Goal: Transaction & Acquisition: Purchase product/service

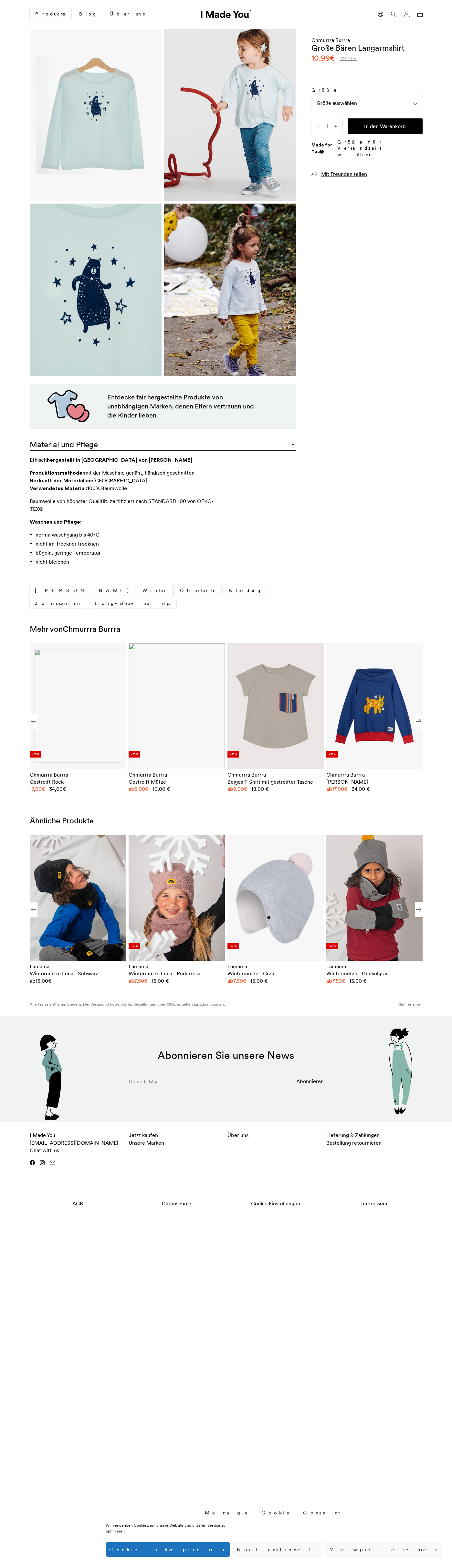
scroll to position [0, 395]
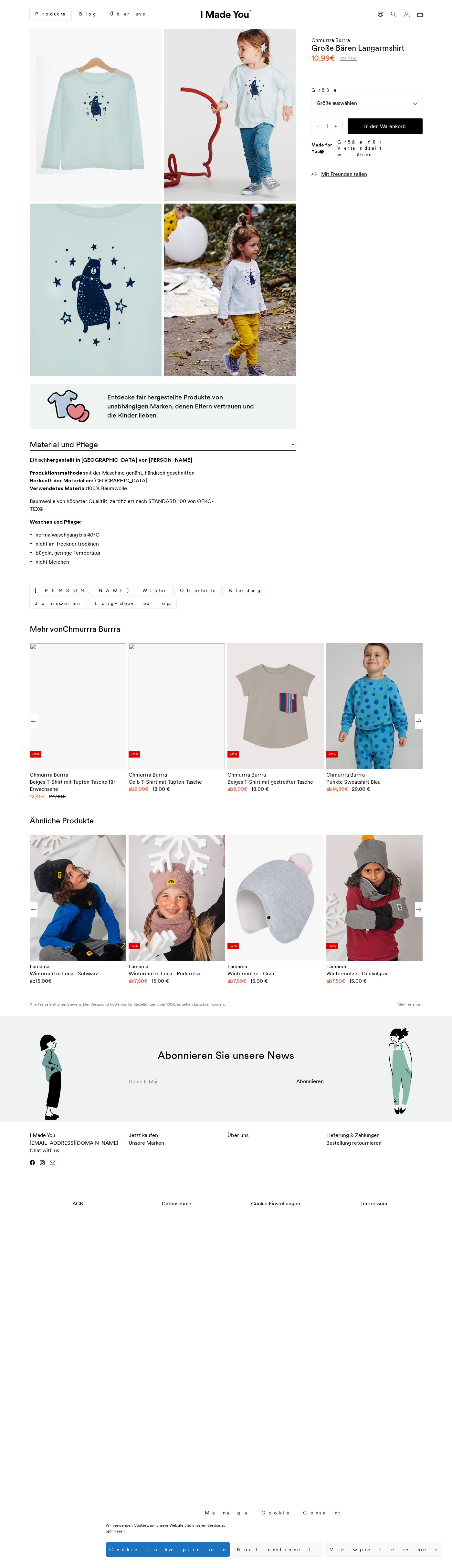
scroll to position [0, 395]
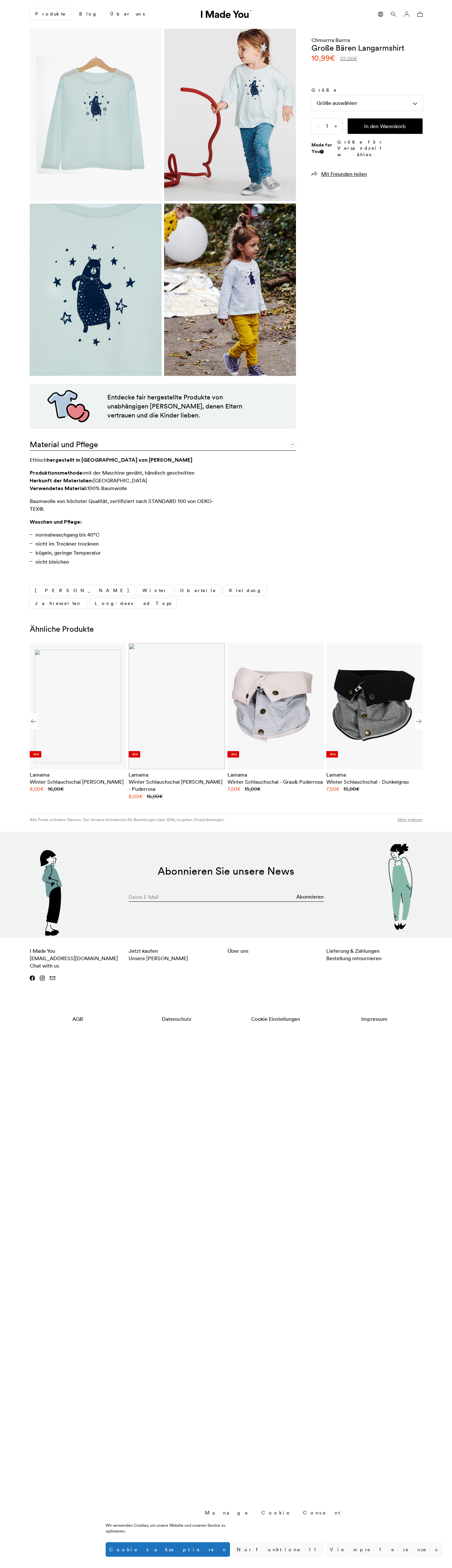
scroll to position [0, 395]
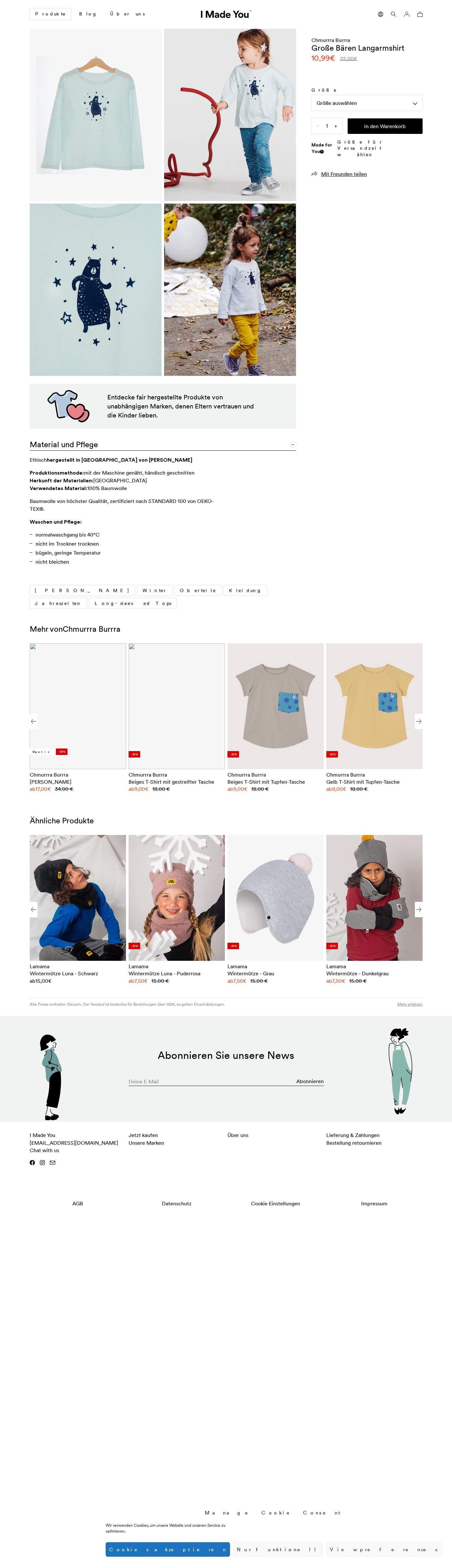
scroll to position [0, 395]
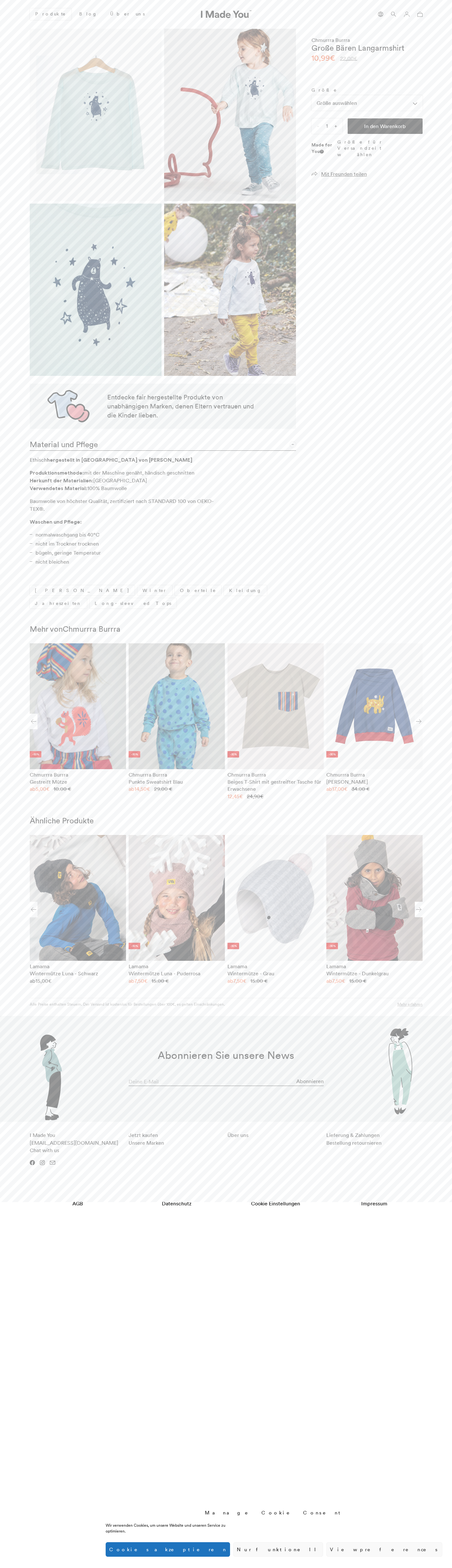
click at [385, 126] on button "In den Warenkorb" at bounding box center [384, 126] width 75 height 15
click at [418, 14] on icon at bounding box center [420, 14] width 5 height 5
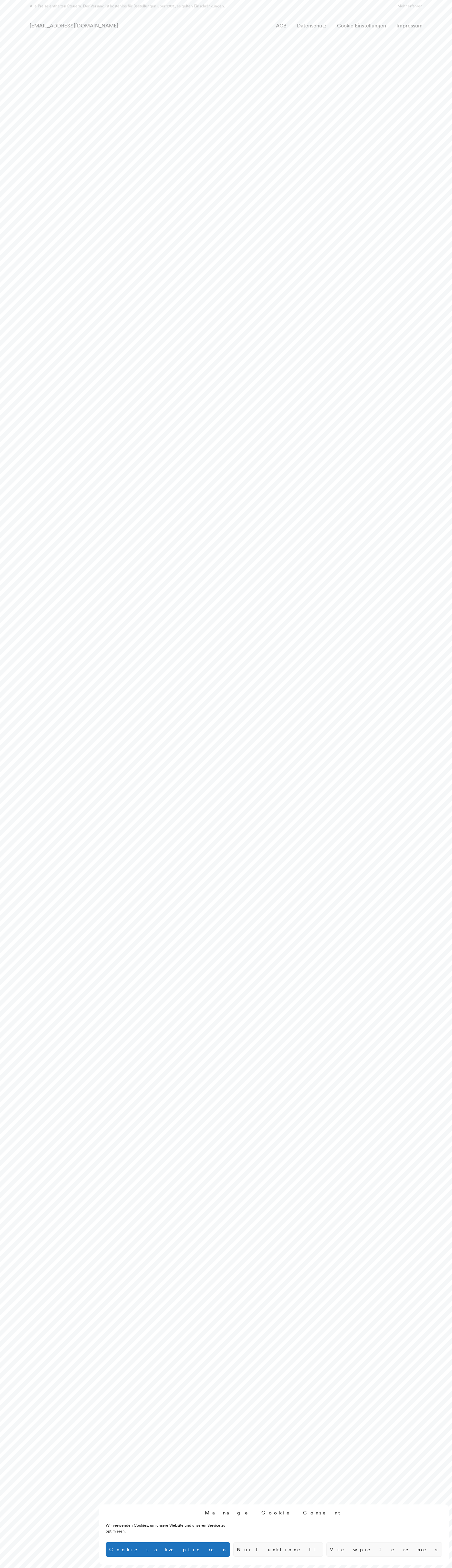
click at [150, 30] on div "hello@imadeyou.com AGB Datenschutz Cookie Einstellungen Impressum" at bounding box center [225, 26] width 403 height 11
click at [437, 37] on html "Manage Cookie Consent Wir verwenden Cookies, um unsere Website und unseren Serv…" at bounding box center [226, 18] width 452 height 37
click at [210, 37] on html "Manage Cookie Consent Wir verwenden Cookies, um unsere Website und unseren Serv…" at bounding box center [226, 18] width 452 height 37
click at [12, 37] on html "Manage Cookie Consent Wir verwenden Cookies, um unsere Website und unseren Serv…" at bounding box center [226, 18] width 452 height 37
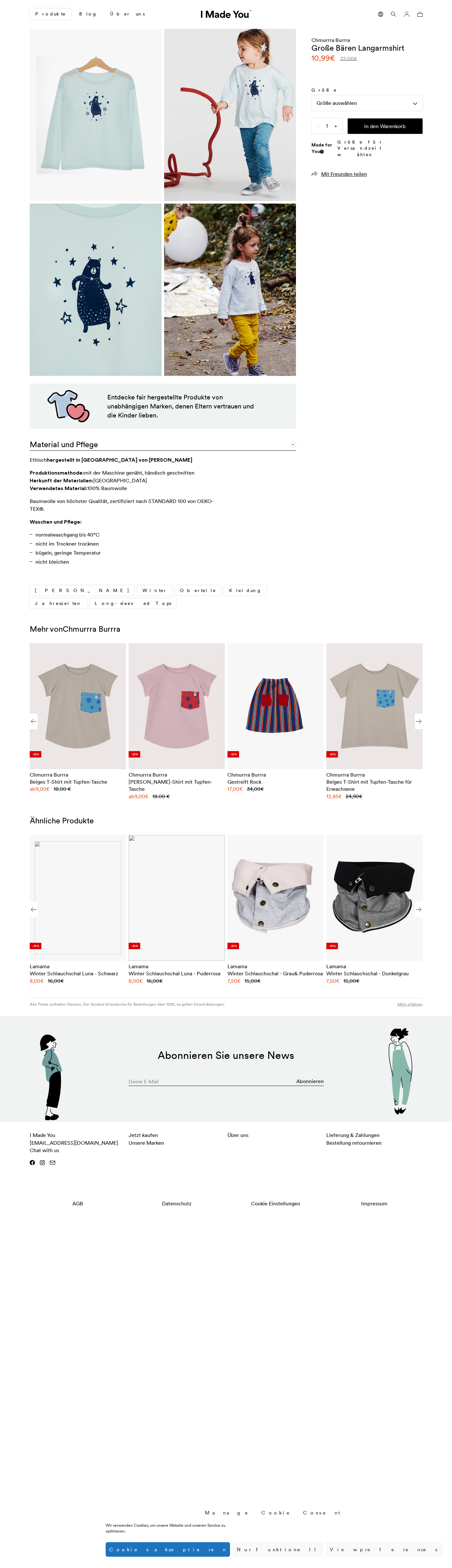
scroll to position [0, 395]
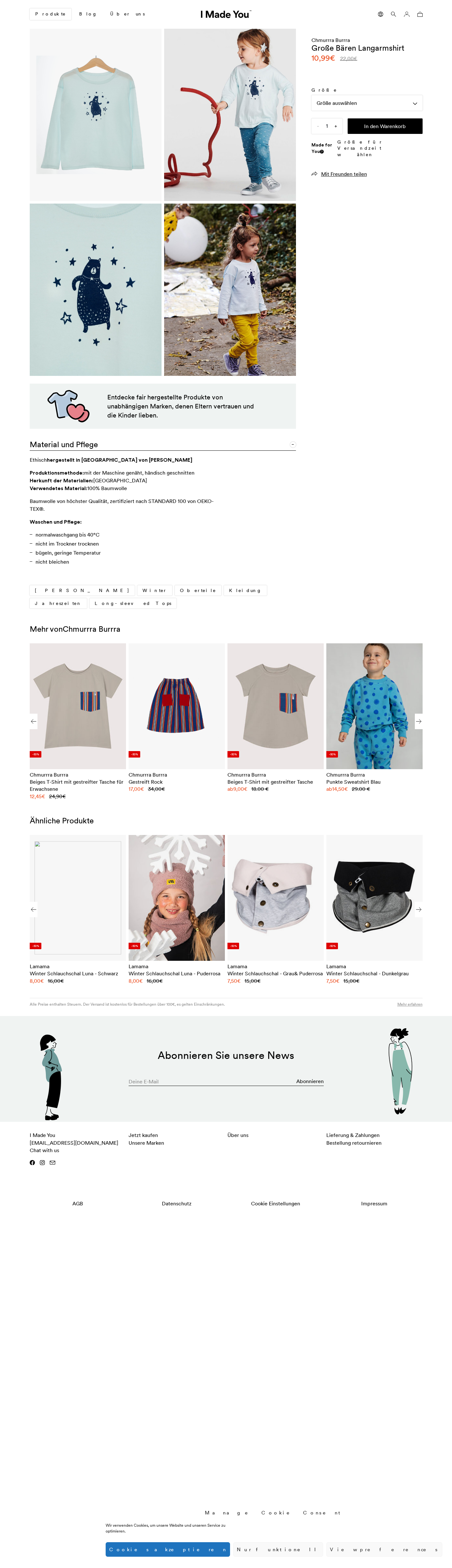
scroll to position [0, 395]
